Goal: Information Seeking & Learning: Learn about a topic

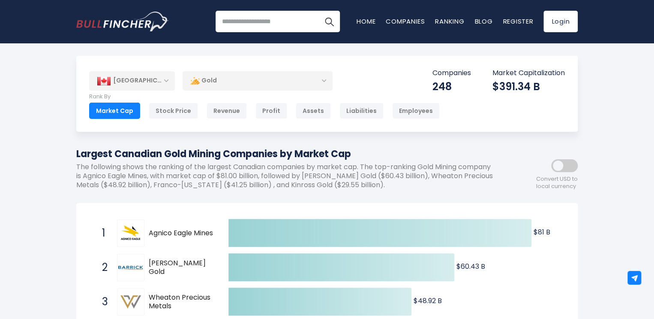
scroll to position [43, 0]
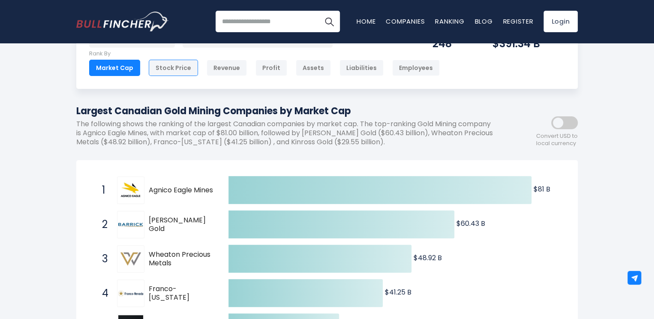
click at [166, 66] on div "Stock Price" at bounding box center [173, 68] width 49 height 16
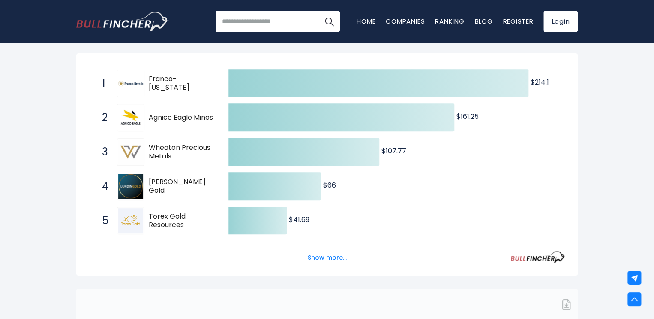
scroll to position [160, 0]
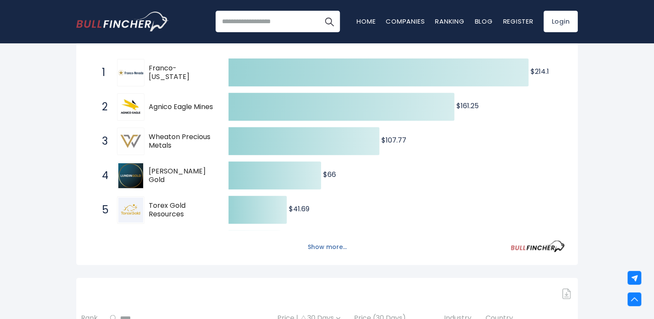
click at [321, 245] on button "Show more..." at bounding box center [327, 247] width 49 height 14
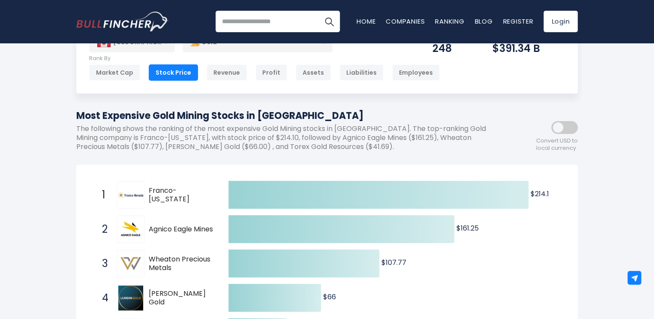
scroll to position [0, 0]
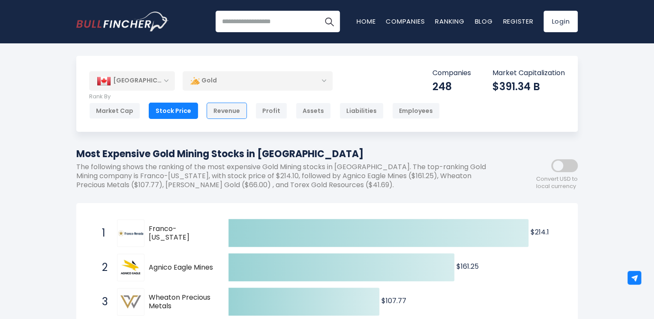
click at [228, 111] on div "Revenue" at bounding box center [227, 110] width 40 height 16
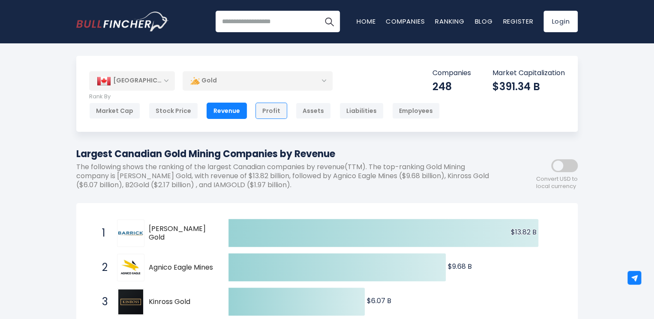
click at [268, 109] on div "Profit" at bounding box center [272, 110] width 32 height 16
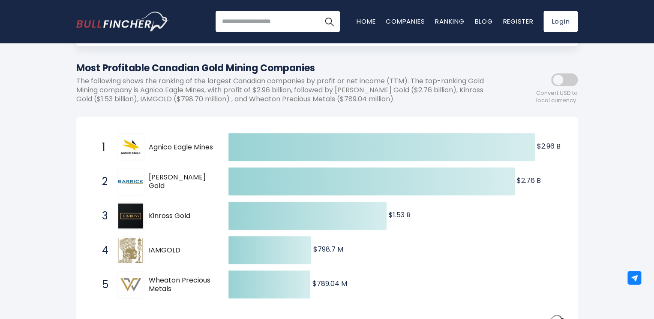
scroll to position [129, 0]
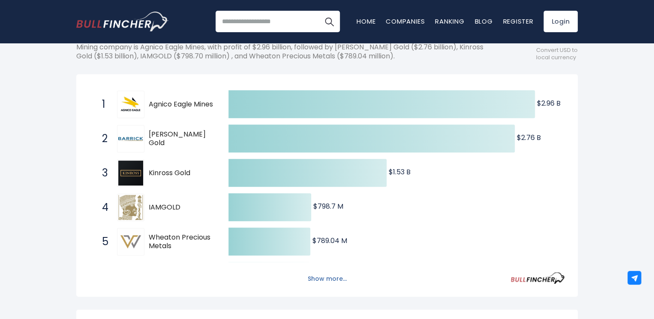
click at [314, 279] on button "Show more..." at bounding box center [327, 278] width 49 height 14
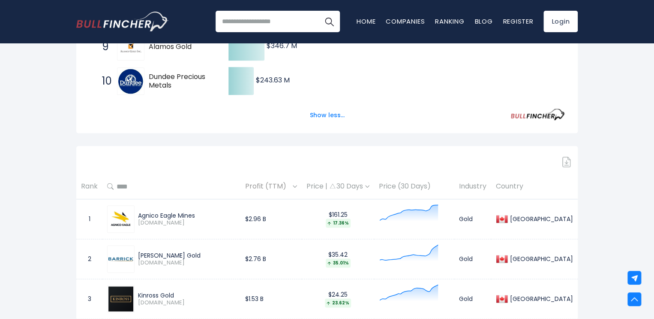
scroll to position [429, 0]
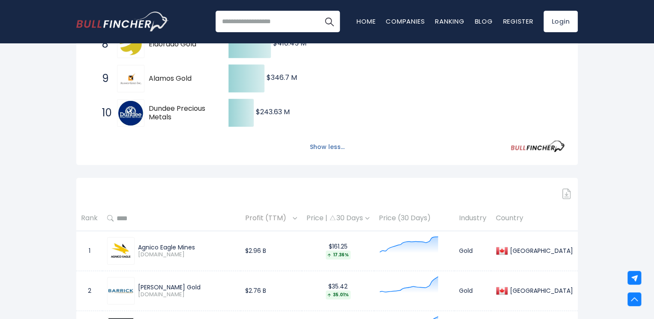
click at [327, 147] on button "Show less..." at bounding box center [327, 147] width 45 height 14
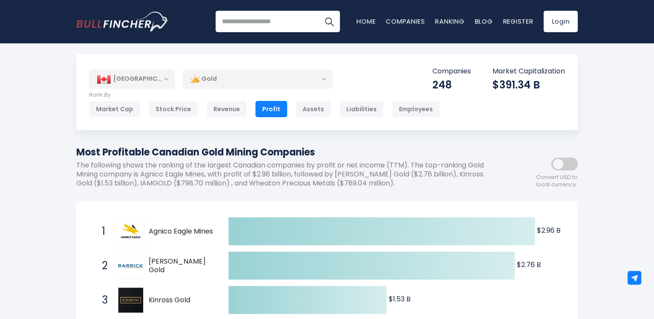
scroll to position [0, 0]
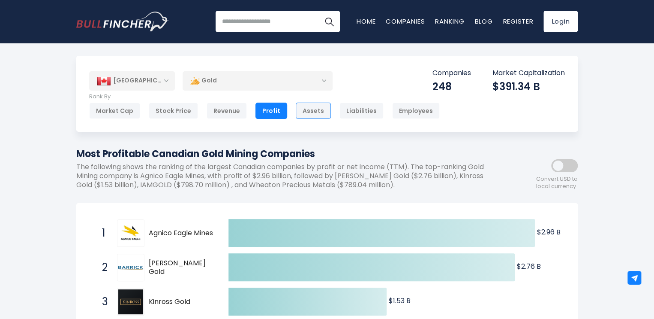
click at [307, 111] on div "Assets" at bounding box center [313, 110] width 35 height 16
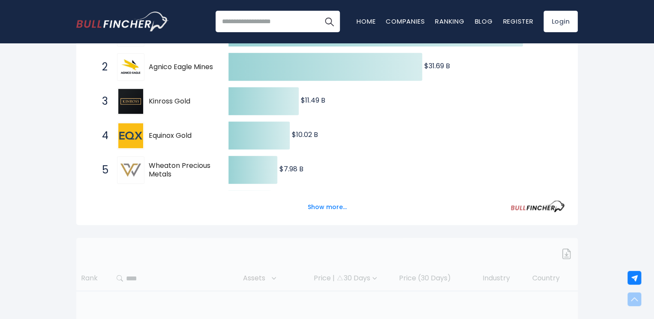
scroll to position [214, 0]
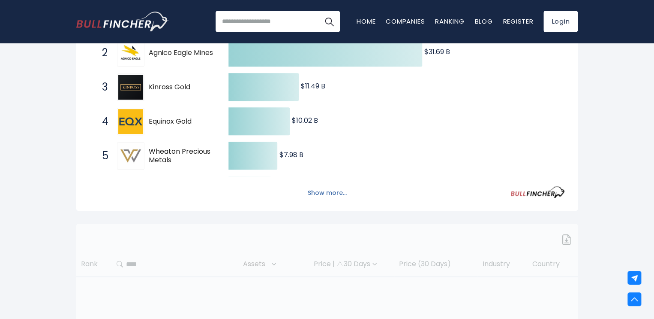
click at [325, 192] on button "Show more..." at bounding box center [327, 193] width 49 height 14
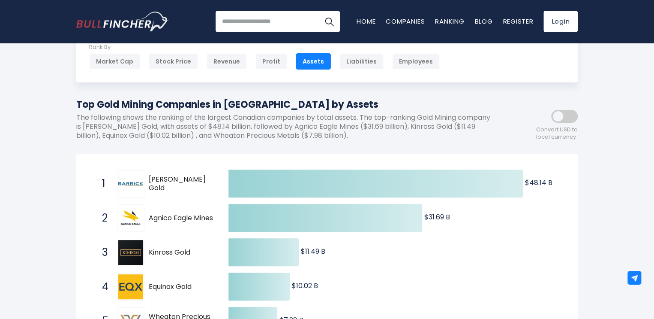
scroll to position [0, 0]
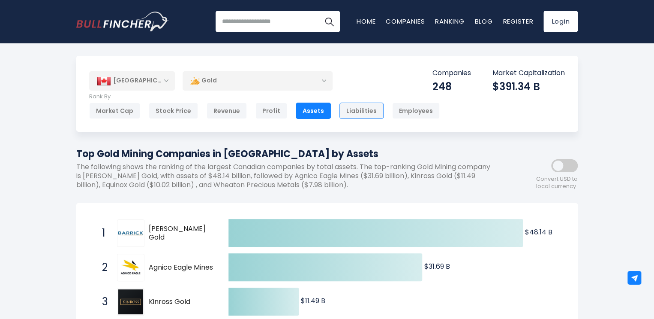
click at [352, 110] on div "Liabilities" at bounding box center [362, 110] width 44 height 16
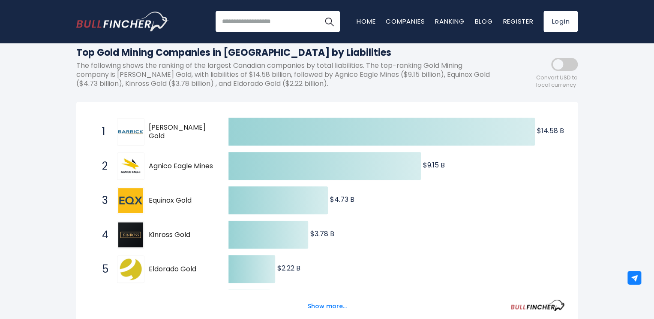
scroll to position [129, 0]
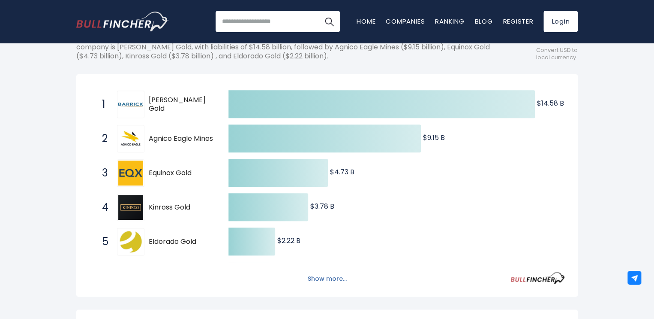
click at [323, 278] on button "Show more..." at bounding box center [327, 278] width 49 height 14
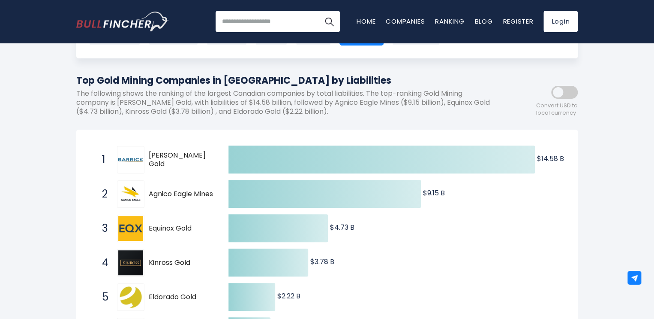
scroll to position [0, 0]
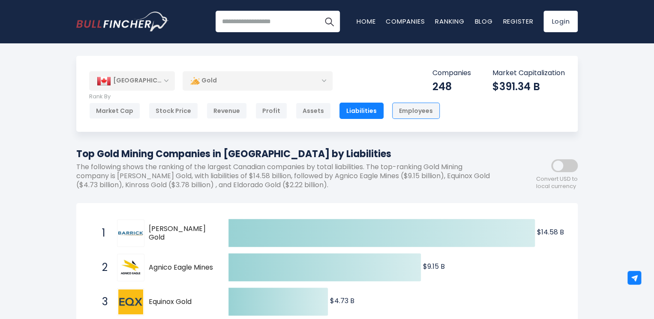
click at [410, 111] on div "Employees" at bounding box center [416, 110] width 48 height 16
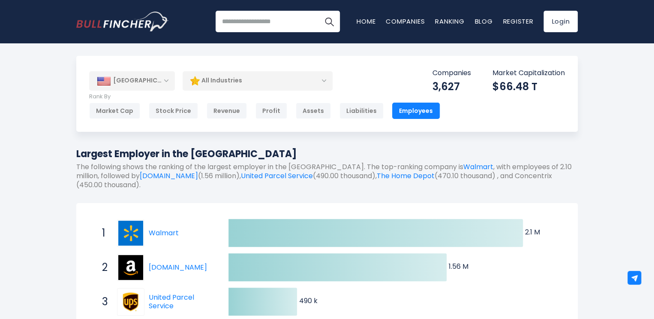
click at [320, 79] on div "All Industries" at bounding box center [258, 81] width 150 height 20
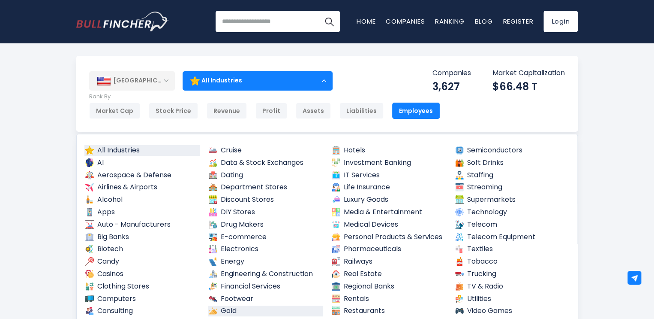
click at [226, 310] on link "Gold" at bounding box center [266, 310] width 116 height 11
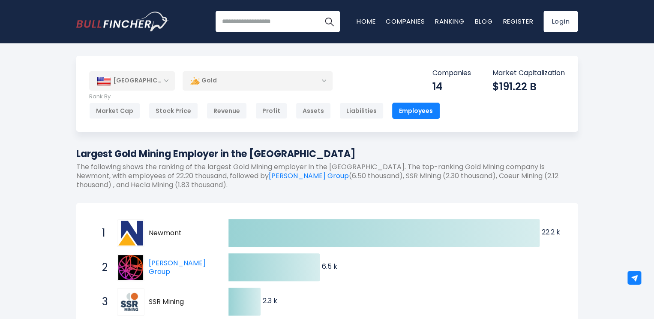
click at [164, 78] on div "[GEOGRAPHIC_DATA]" at bounding box center [132, 80] width 86 height 19
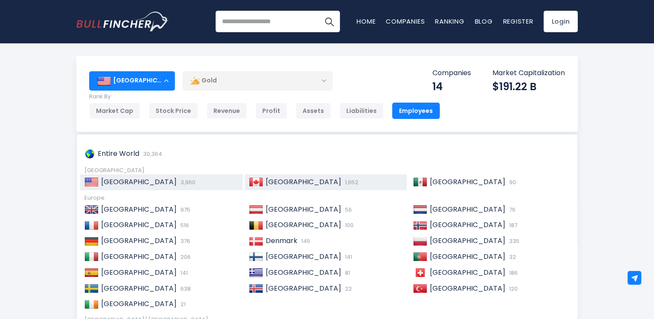
click at [276, 180] on span "[GEOGRAPHIC_DATA]" at bounding box center [303, 182] width 75 height 10
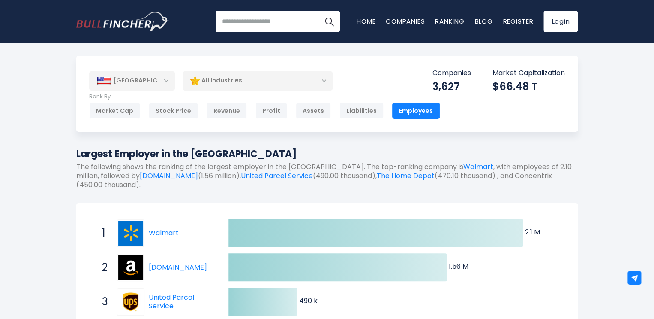
click at [162, 81] on div "[GEOGRAPHIC_DATA]" at bounding box center [132, 80] width 86 height 19
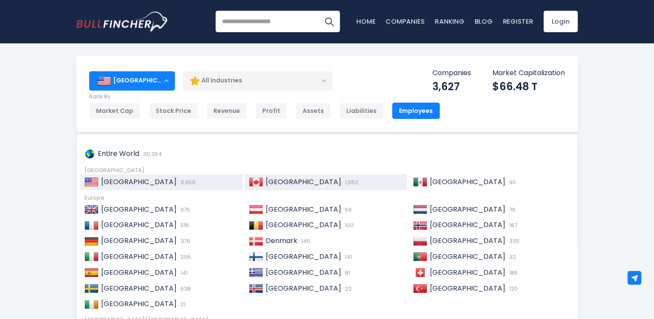
click at [271, 180] on span "[GEOGRAPHIC_DATA]" at bounding box center [303, 182] width 75 height 10
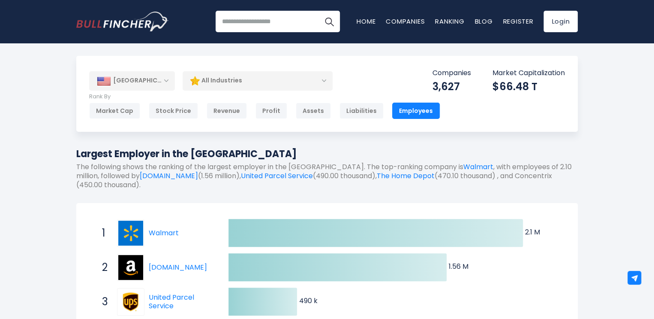
click at [259, 78] on div "All Industries" at bounding box center [258, 81] width 150 height 20
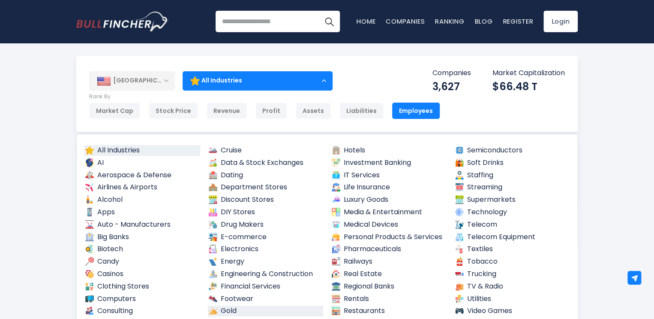
click at [230, 312] on link "Gold" at bounding box center [266, 310] width 116 height 11
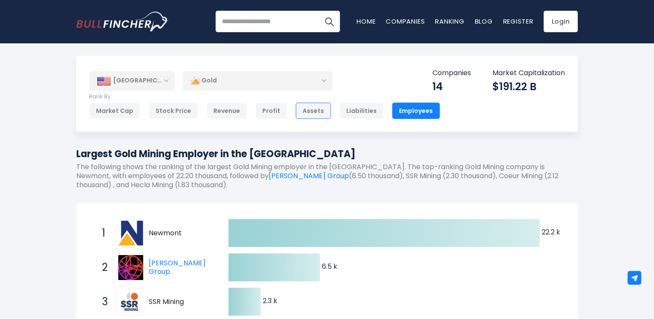
click at [306, 108] on div "Assets" at bounding box center [313, 110] width 35 height 16
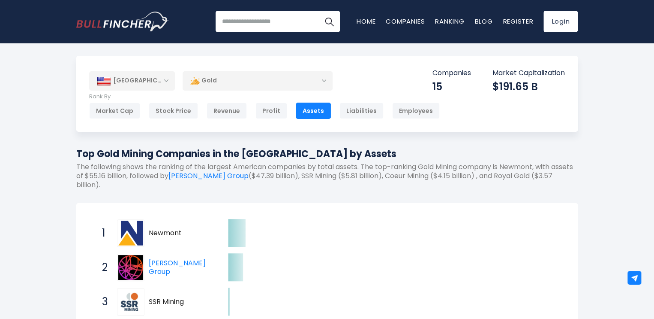
click at [169, 81] on div "[GEOGRAPHIC_DATA]" at bounding box center [132, 80] width 86 height 19
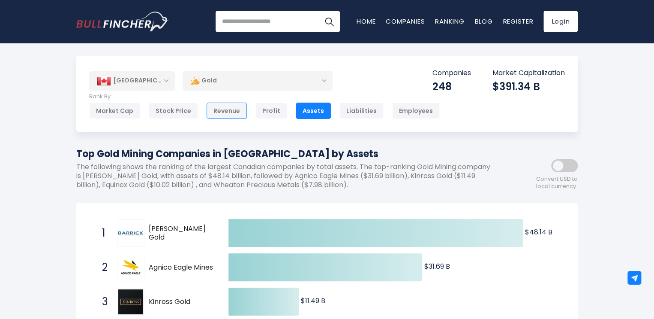
click at [217, 111] on div "Revenue" at bounding box center [227, 110] width 40 height 16
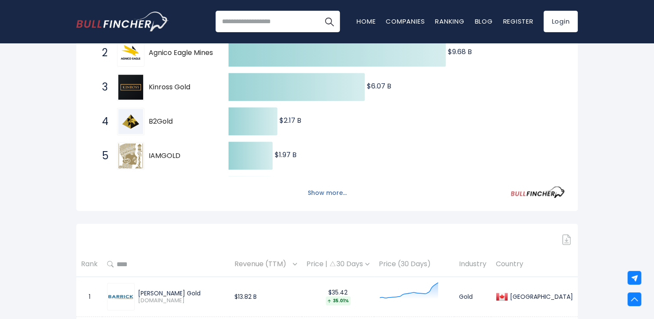
click at [322, 191] on button "Show more..." at bounding box center [327, 193] width 49 height 14
